Goal: Use online tool/utility: Utilize a website feature to perform a specific function

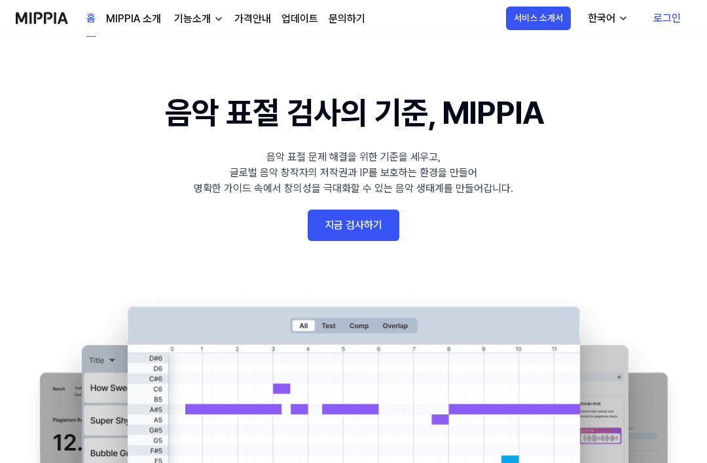
click at [394, 235] on link "지금 검사하기" at bounding box center [354, 225] width 92 height 31
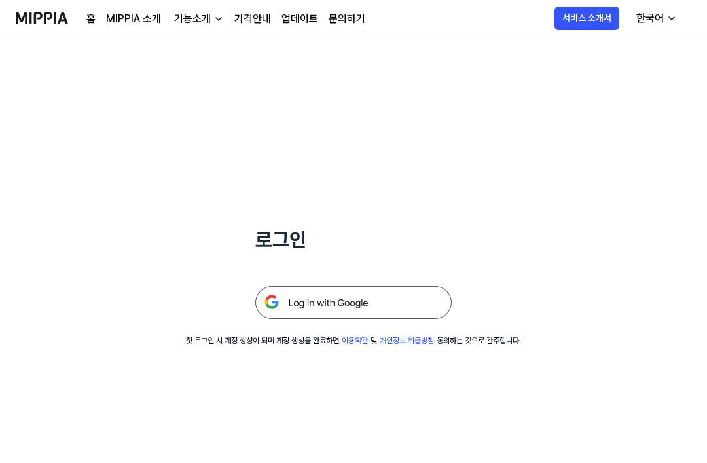
click at [411, 288] on img at bounding box center [353, 302] width 196 height 33
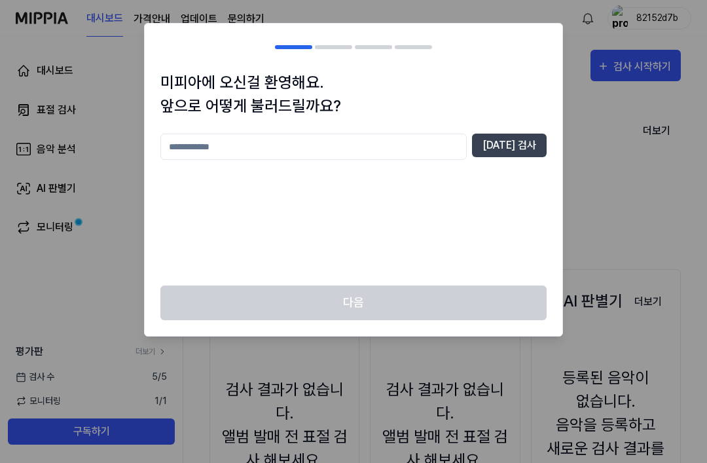
click at [411, 158] on input "text" at bounding box center [313, 147] width 306 height 26
click at [526, 145] on button "[DATE] 검사" at bounding box center [509, 146] width 75 height 24
click at [452, 143] on input "**" at bounding box center [313, 147] width 306 height 26
click at [516, 143] on button "[DATE] 검사" at bounding box center [509, 146] width 75 height 24
click at [459, 150] on input "*******" at bounding box center [313, 147] width 306 height 26
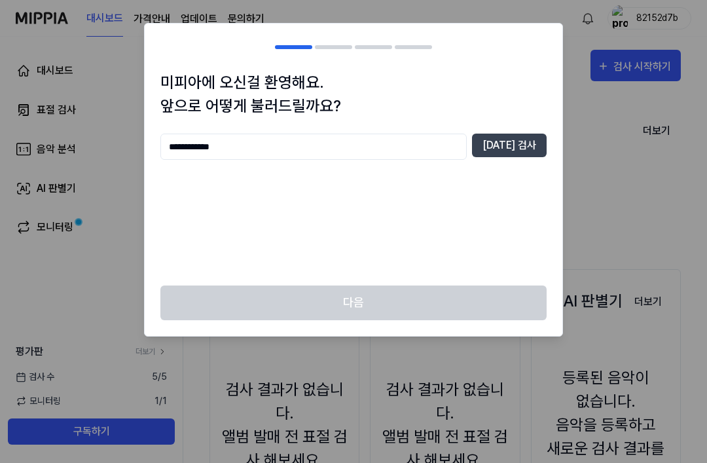
type input "**********"
click at [508, 148] on button "[DATE] 검사" at bounding box center [509, 146] width 75 height 24
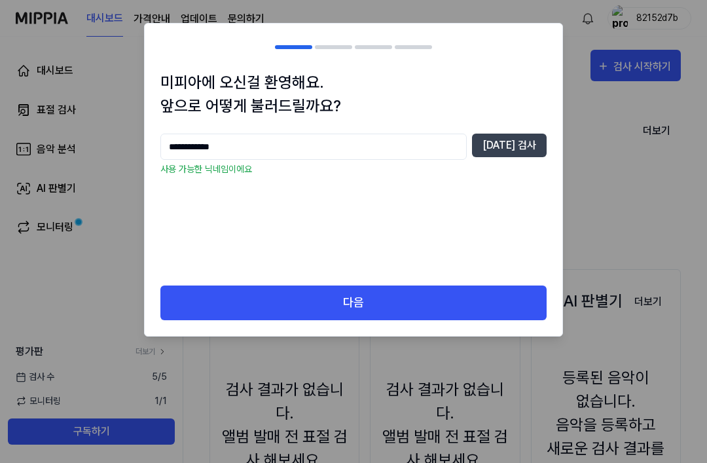
click at [448, 308] on button "다음" at bounding box center [353, 302] width 386 height 35
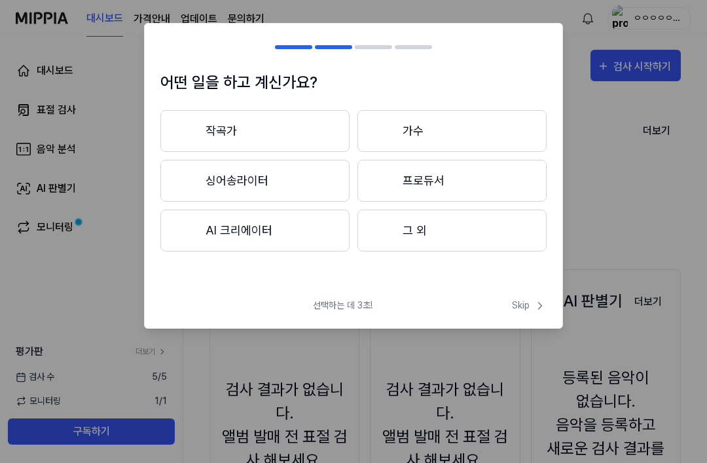
click at [342, 128] on button "작곡가" at bounding box center [254, 131] width 189 height 42
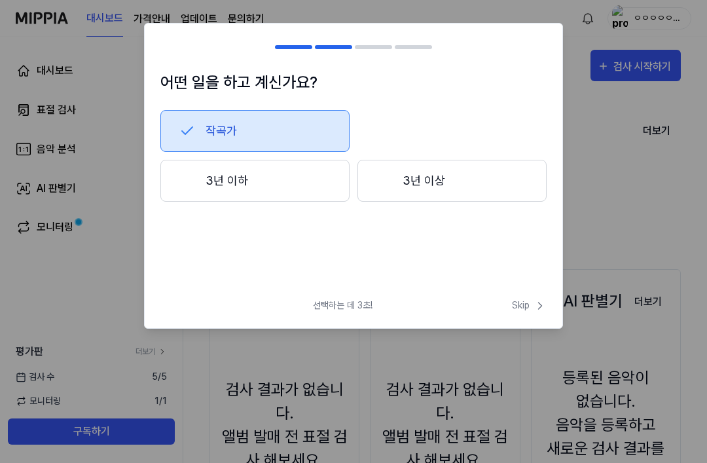
click at [316, 179] on button "3년 이하" at bounding box center [254, 181] width 189 height 42
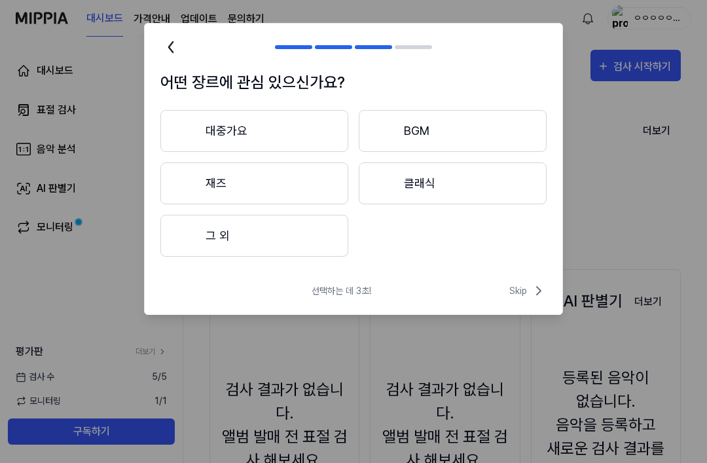
click at [312, 127] on button "대중가요" at bounding box center [254, 131] width 188 height 42
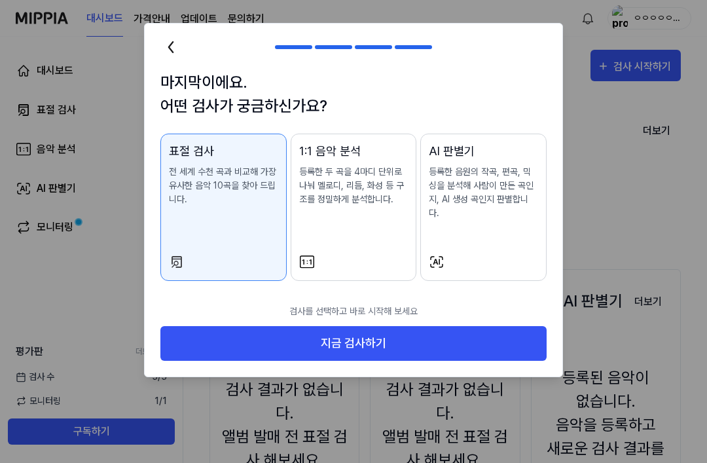
click at [457, 326] on button "지금 검사하기" at bounding box center [353, 343] width 386 height 35
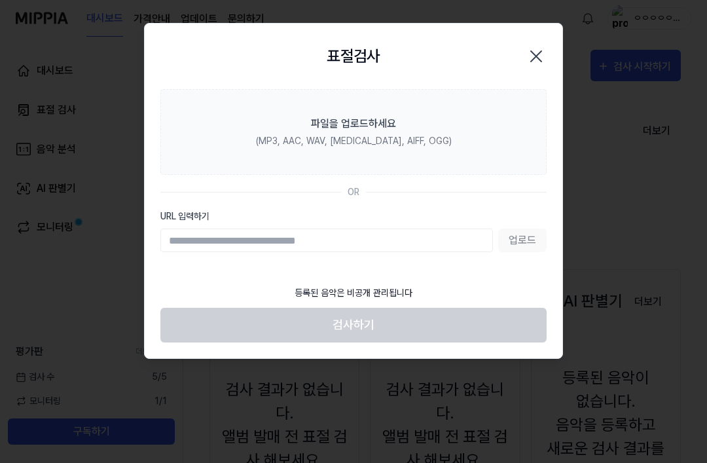
click at [486, 126] on label "파일을 업로드하세요 (MP3, AAC, WAV, [MEDICAL_DATA], AIFF, OGG)" at bounding box center [353, 132] width 386 height 86
click at [0, 0] on input "파일을 업로드하세요 (MP3, AAC, WAV, [MEDICAL_DATA], AIFF, OGG)" at bounding box center [0, 0] width 0 height 0
click at [184, 233] on input "URL 입력하기" at bounding box center [326, 241] width 333 height 24
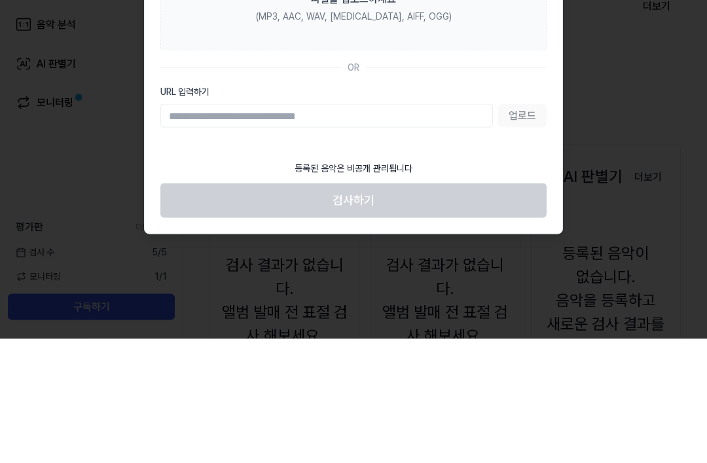
click at [462, 229] on input "URL 입력하기" at bounding box center [326, 241] width 333 height 24
click at [539, 89] on label "파일을 업로드하세요 (MP3, AAC, WAV, [MEDICAL_DATA], AIFF, OGG)" at bounding box center [353, 132] width 386 height 86
click at [0, 0] on input "파일을 업로드하세요 (MP3, AAC, WAV, [MEDICAL_DATA], AIFF, OGG)" at bounding box center [0, 0] width 0 height 0
